Goal: Find specific page/section: Find specific page/section

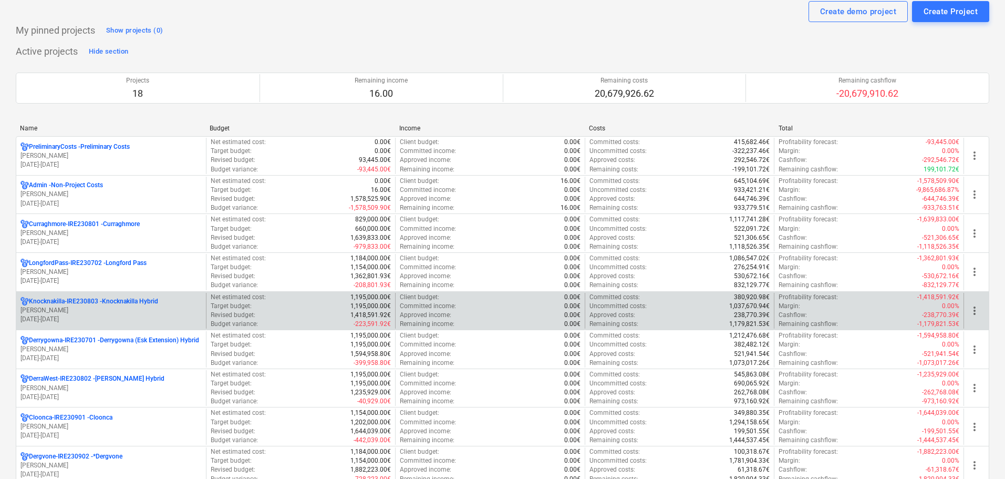
scroll to position [53, 0]
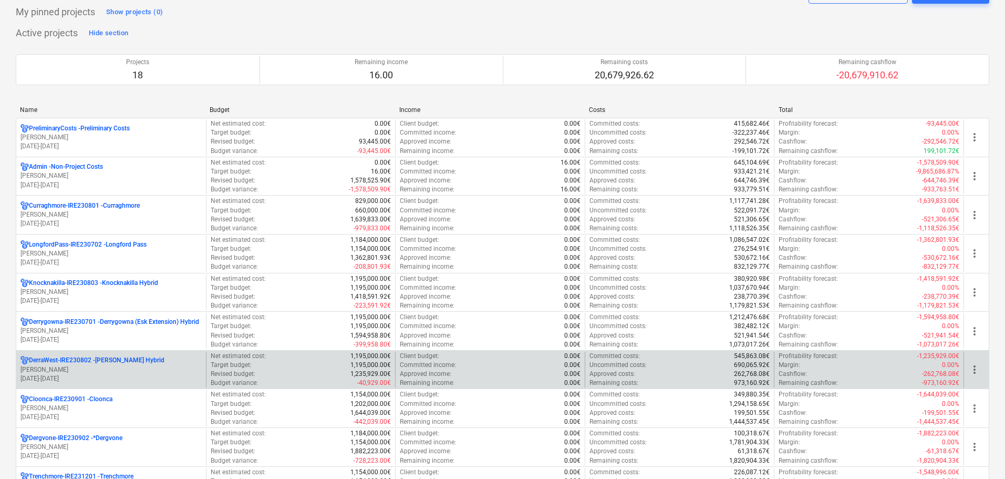
click at [124, 374] on p "[DATE] - [DATE]" at bounding box center [110, 378] width 181 height 9
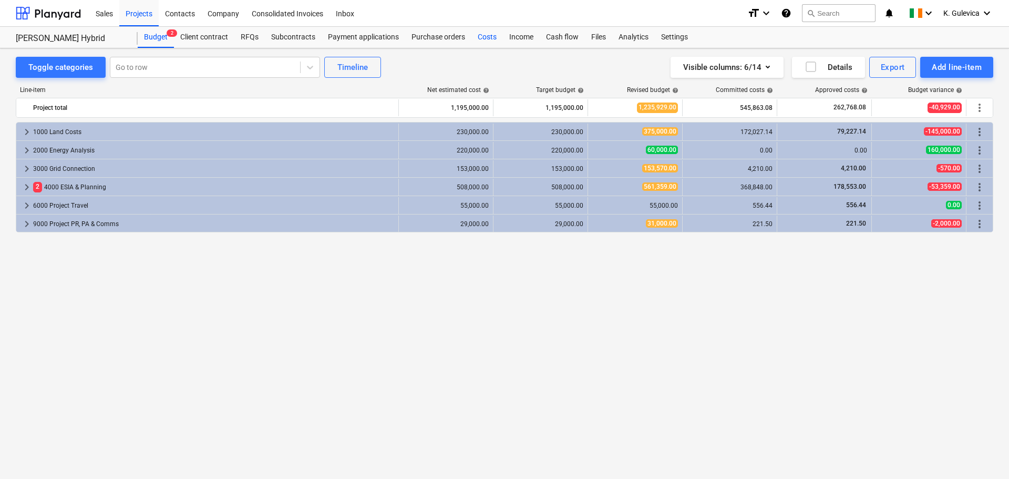
click at [486, 36] on div "Costs" at bounding box center [487, 37] width 32 height 21
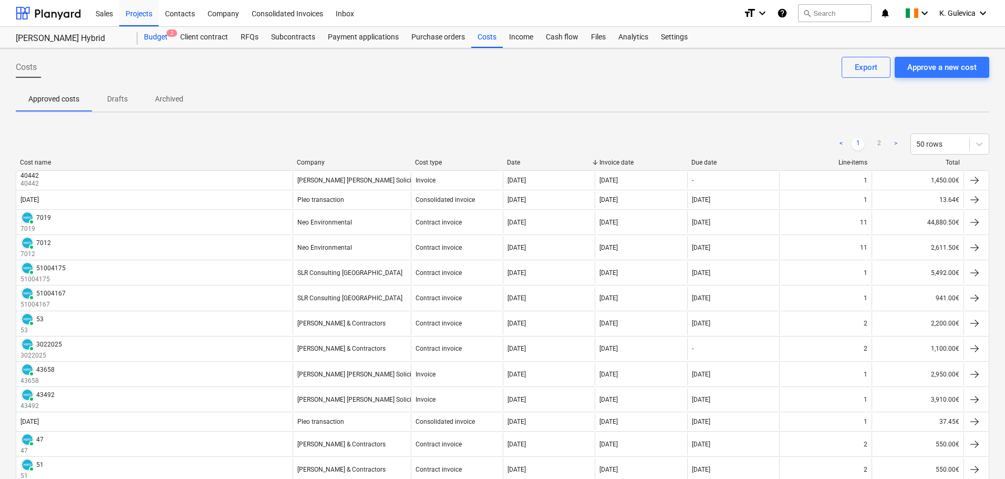
click at [151, 34] on div "Budget 2" at bounding box center [156, 37] width 36 height 21
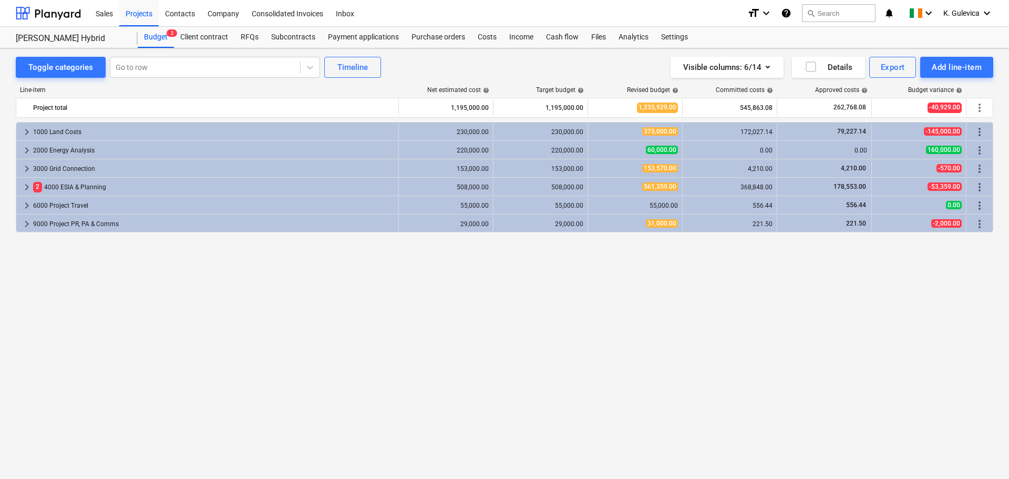
click at [26, 133] on span "keyboard_arrow_right" at bounding box center [26, 132] width 13 height 13
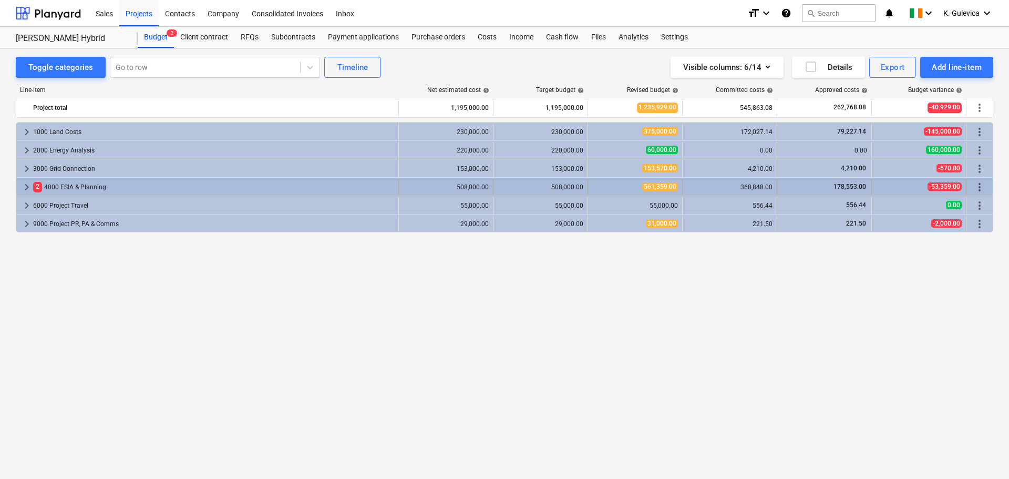
click at [28, 188] on span "keyboard_arrow_right" at bounding box center [26, 187] width 13 height 13
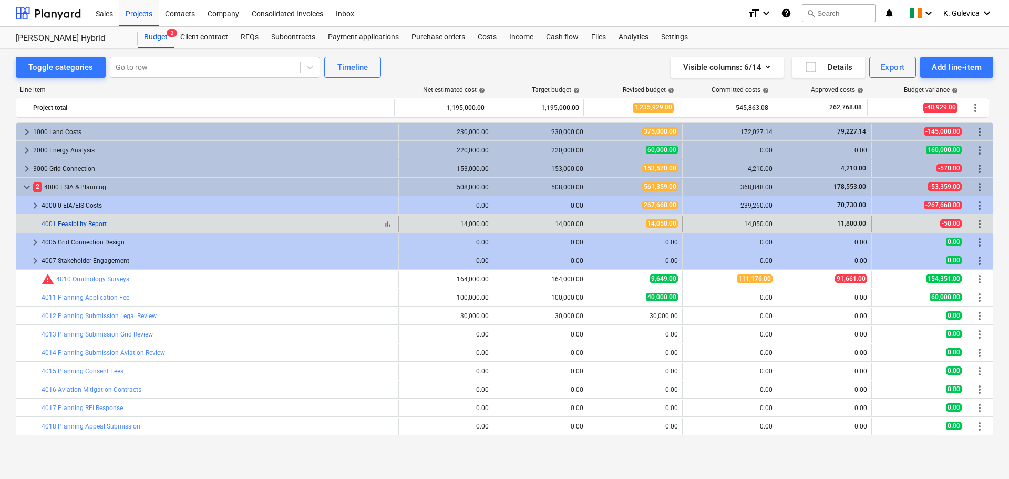
click at [95, 223] on link "4001 Feasibility Report" at bounding box center [73, 223] width 65 height 7
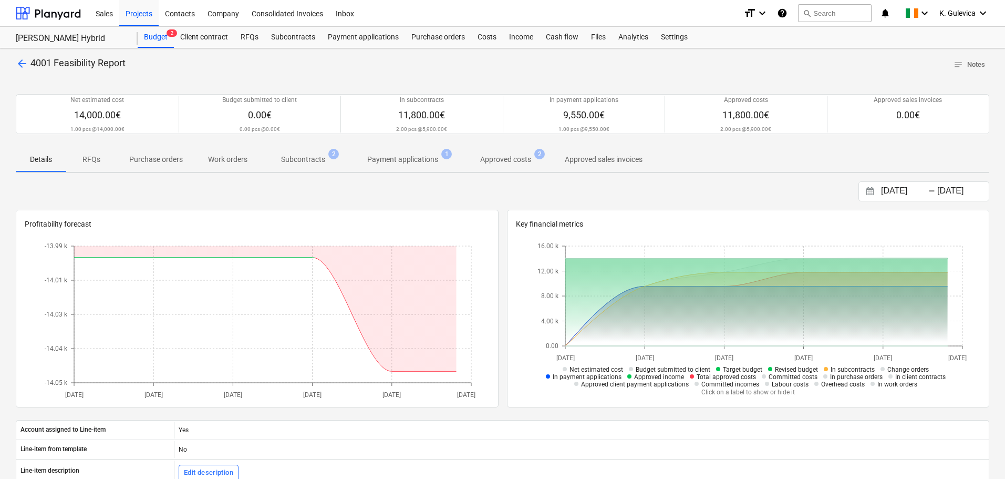
click at [495, 162] on p "Approved costs" at bounding box center [505, 159] width 51 height 11
